Goal: Information Seeking & Learning: Learn about a topic

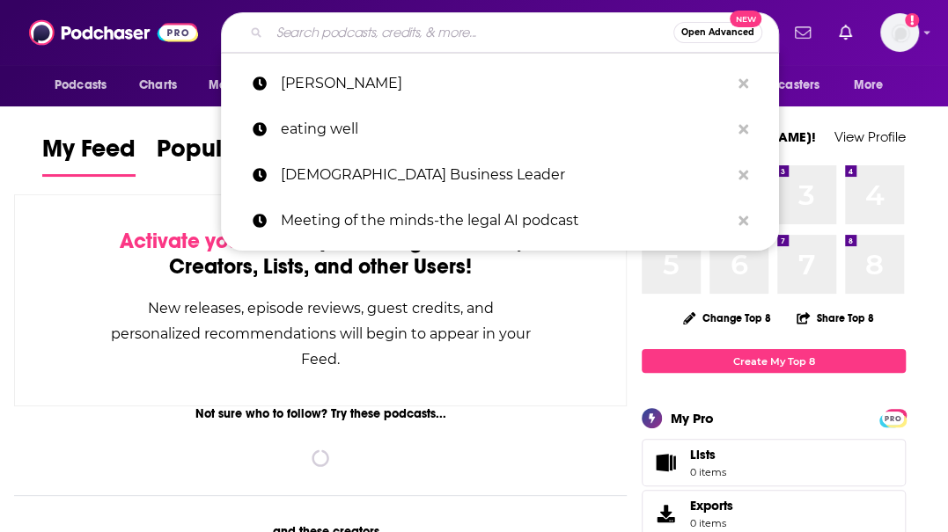
click at [421, 33] on input "Search podcasts, credits, & more..." at bounding box center [471, 32] width 404 height 28
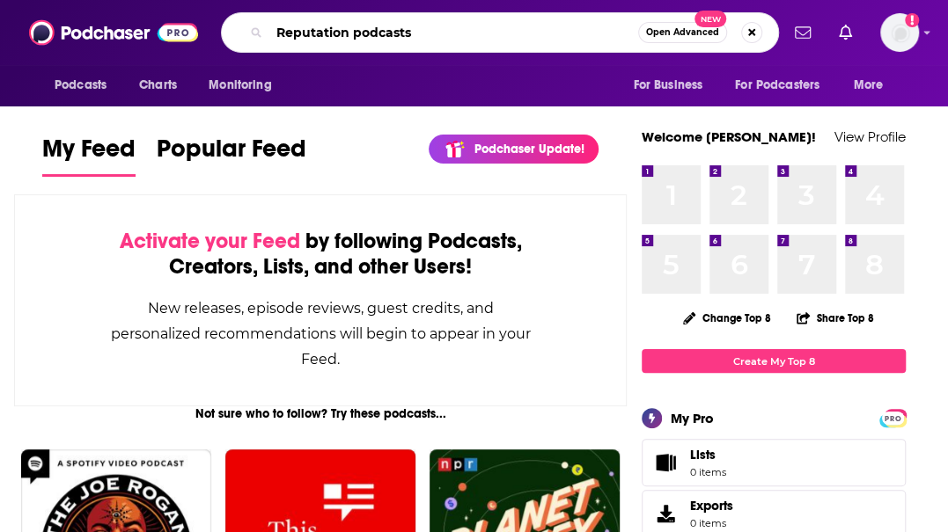
type input "Reputation podcasts"
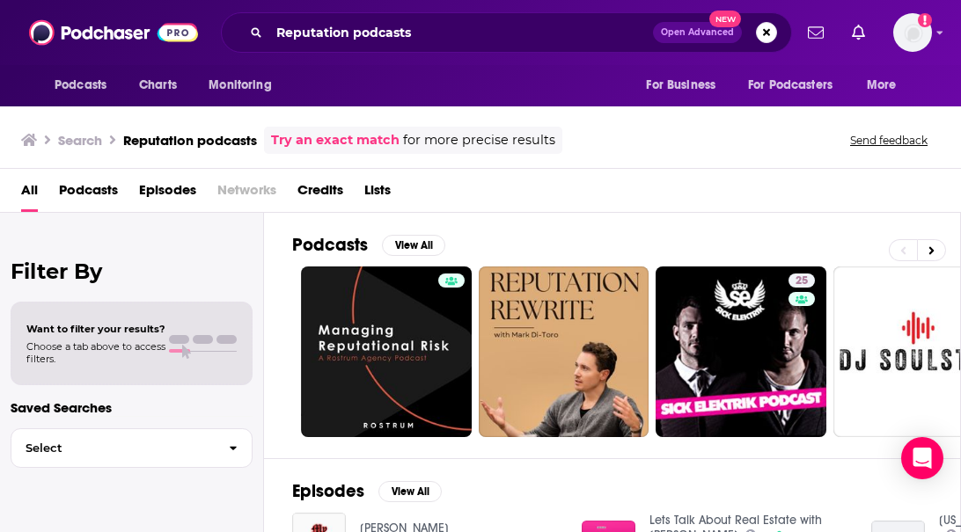
click at [910, 179] on div "All Podcasts Episodes Networks Credits Lists" at bounding box center [484, 194] width 926 height 36
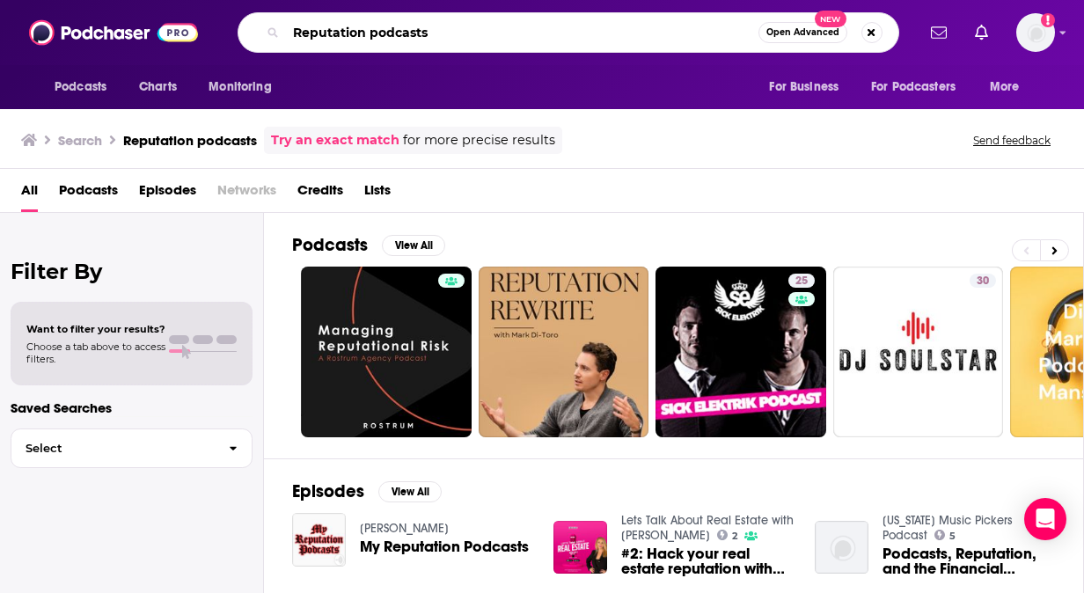
drag, startPoint x: 435, startPoint y: 33, endPoint x: 282, endPoint y: 29, distance: 153.1
click at [282, 29] on div "Reputation podcasts Open Advanced New" at bounding box center [569, 32] width 662 height 40
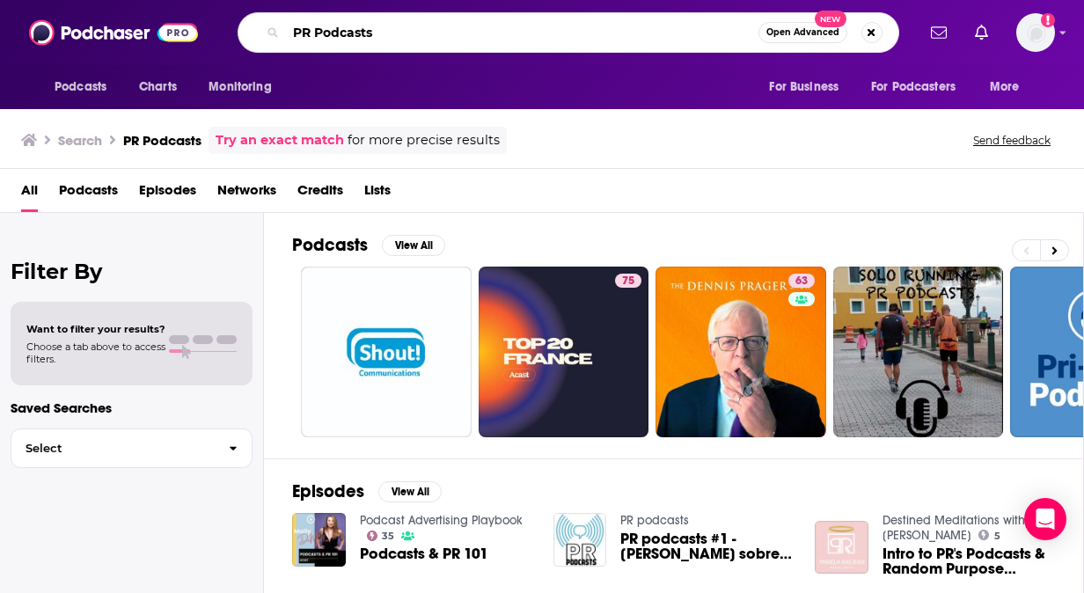
click at [412, 33] on input "PR Podcasts" at bounding box center [522, 32] width 472 height 28
type input "PRWeek Podcast"
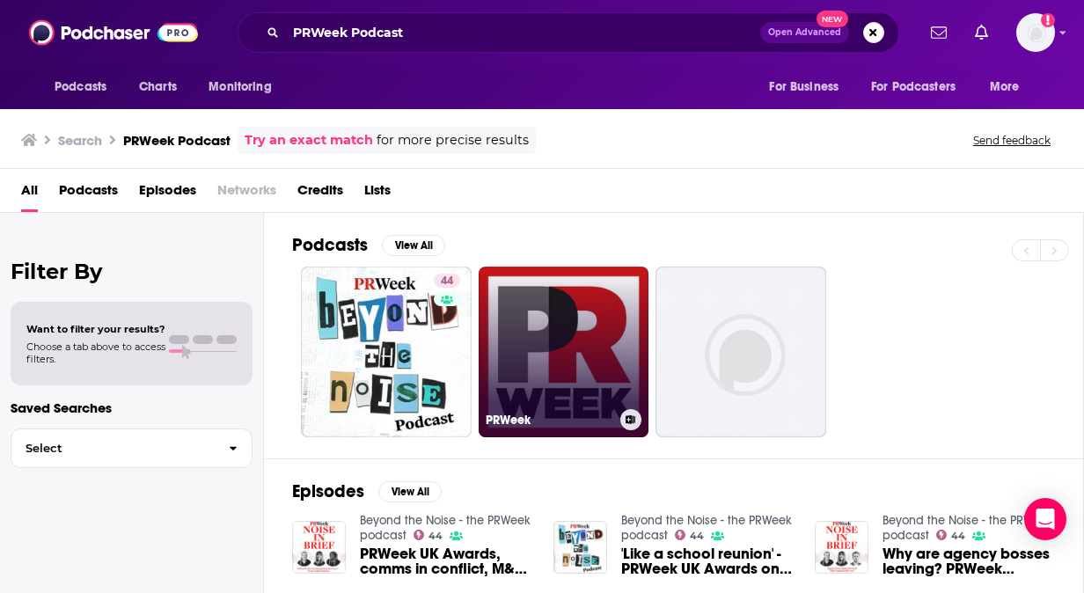
click at [594, 343] on link "PRWeek" at bounding box center [564, 352] width 171 height 171
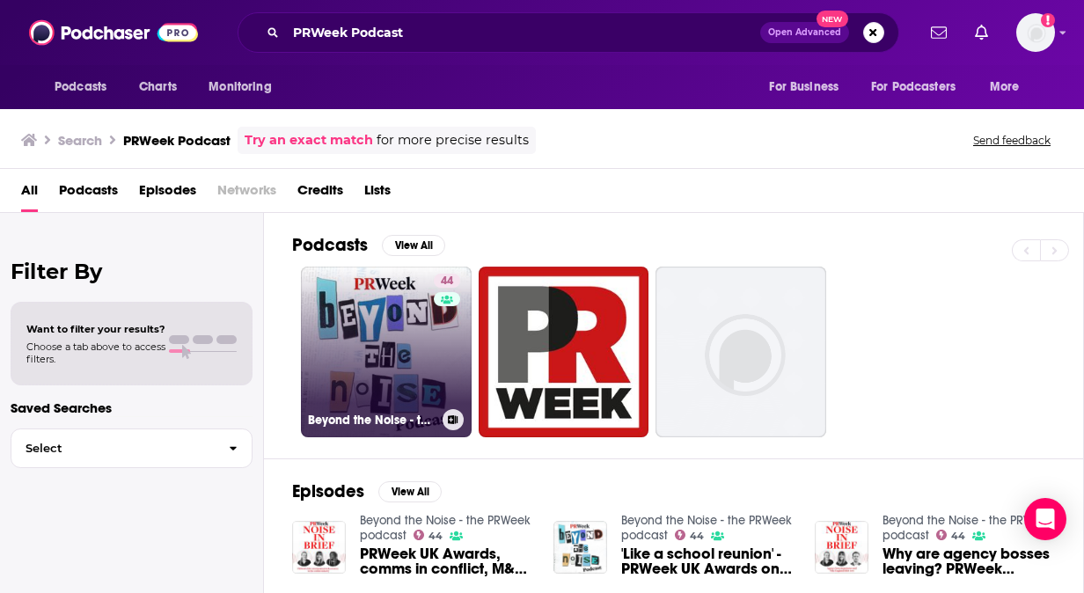
click at [417, 364] on link "44 Beyond the Noise - the PRWeek podcast" at bounding box center [386, 352] width 171 height 171
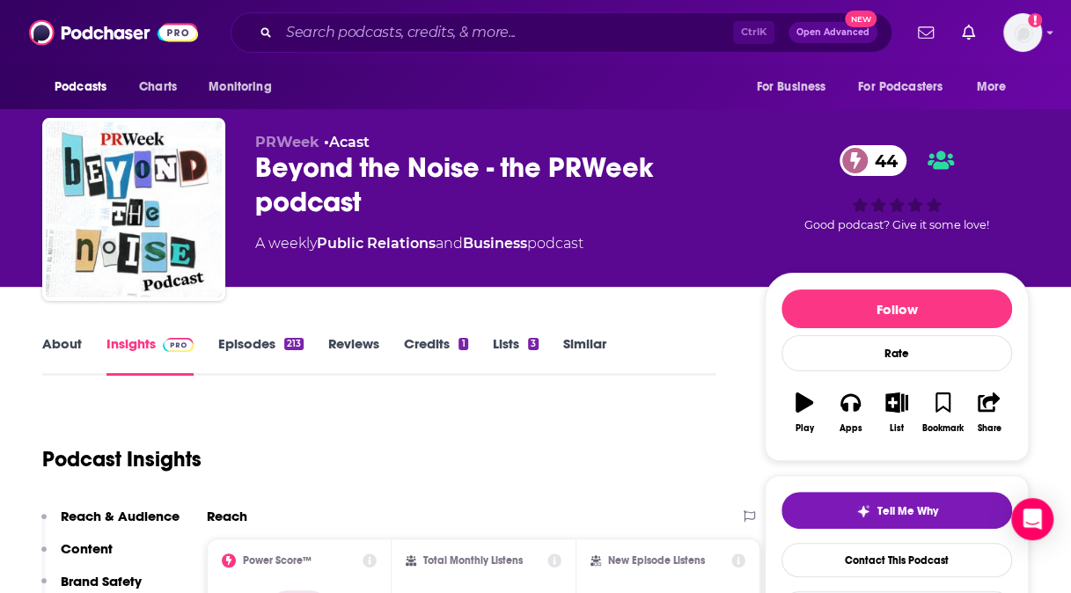
click at [241, 347] on link "Episodes 213" at bounding box center [260, 355] width 85 height 40
